Goal: Information Seeking & Learning: Learn about a topic

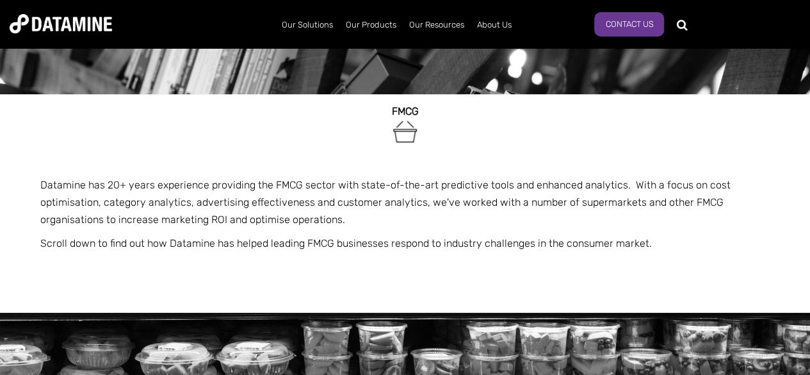
scroll to position [65, 0]
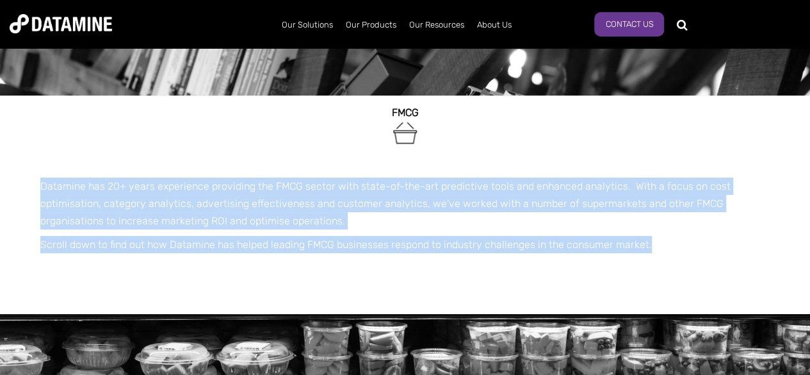
drag, startPoint x: 42, startPoint y: 184, endPoint x: 648, endPoint y: 245, distance: 609.8
click at [648, 245] on span "FMCG Datamine has 20+ years experience providing the FMCG sector with state-of-…" at bounding box center [405, 198] width 730 height 206
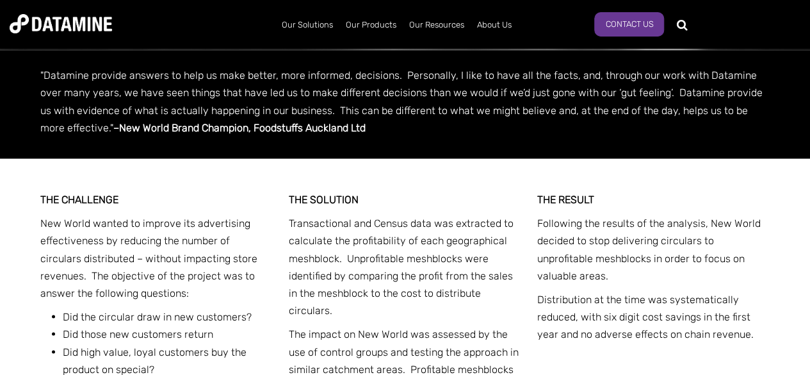
scroll to position [660, 0]
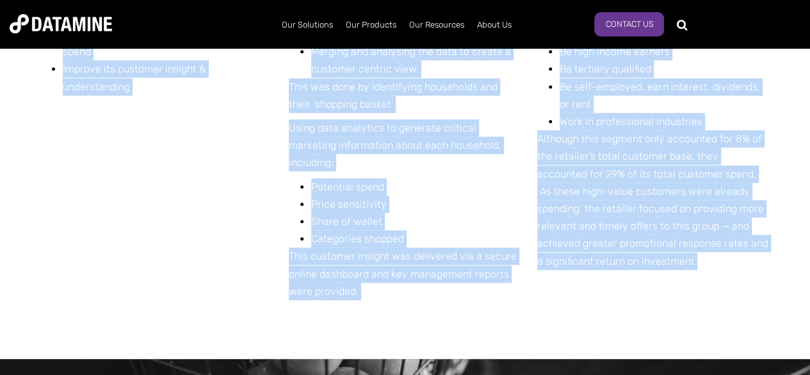
drag, startPoint x: 40, startPoint y: 74, endPoint x: 712, endPoint y: 262, distance: 698.0
click at [712, 262] on div "THE CHALLENGE A large FMCG chain aimed to: Shift from a product focus to a cust…" at bounding box center [405, 135] width 730 height 448
copy div "LOR IPSUMDOLO S ametc ADIP elits doeiu te: Incid utla e dolorem aliqu en a mini…"
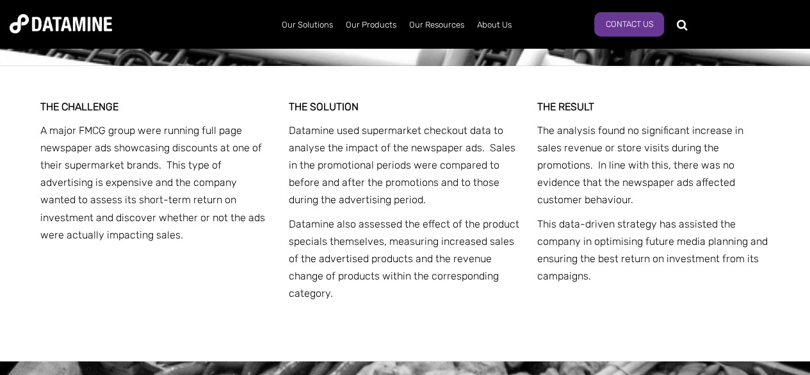
scroll to position [1741, 0]
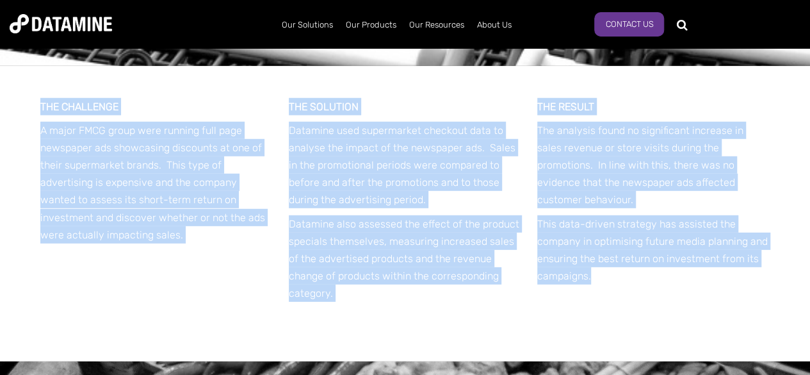
drag, startPoint x: 37, startPoint y: 104, endPoint x: 620, endPoint y: 279, distance: 608.5
click at [620, 279] on div "THE CHALLENGE A major FMCG group were running full page newspaper ads showcasin…" at bounding box center [406, 213] width 750 height 295
copy div "LOR IPSUMDOLO S ametc ADIP elits doei tempori utla etdo magnaaliq eni adminimve…"
